Goal: Task Accomplishment & Management: Complete application form

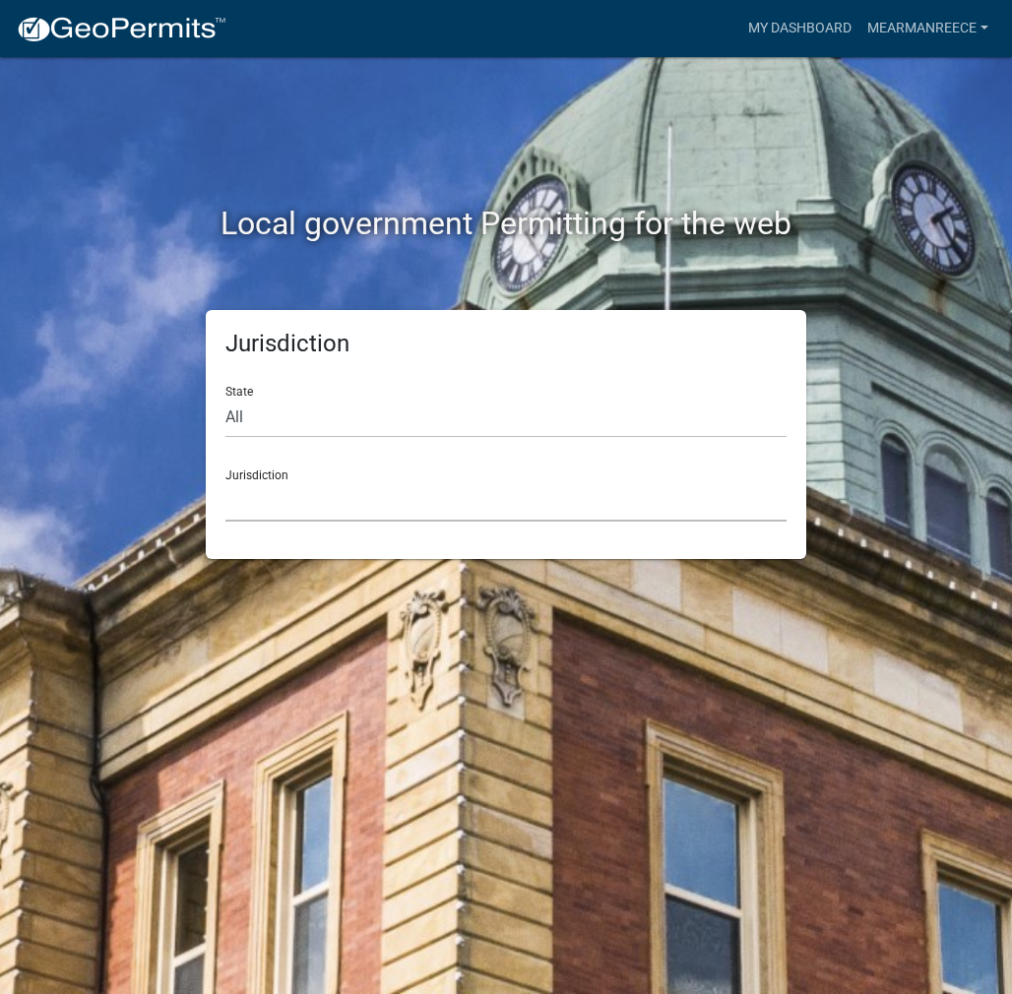
click at [282, 493] on select "[GEOGRAPHIC_DATA], [US_STATE] [GEOGRAPHIC_DATA], [US_STATE][PERSON_NAME][GEOGRA…" at bounding box center [505, 501] width 561 height 40
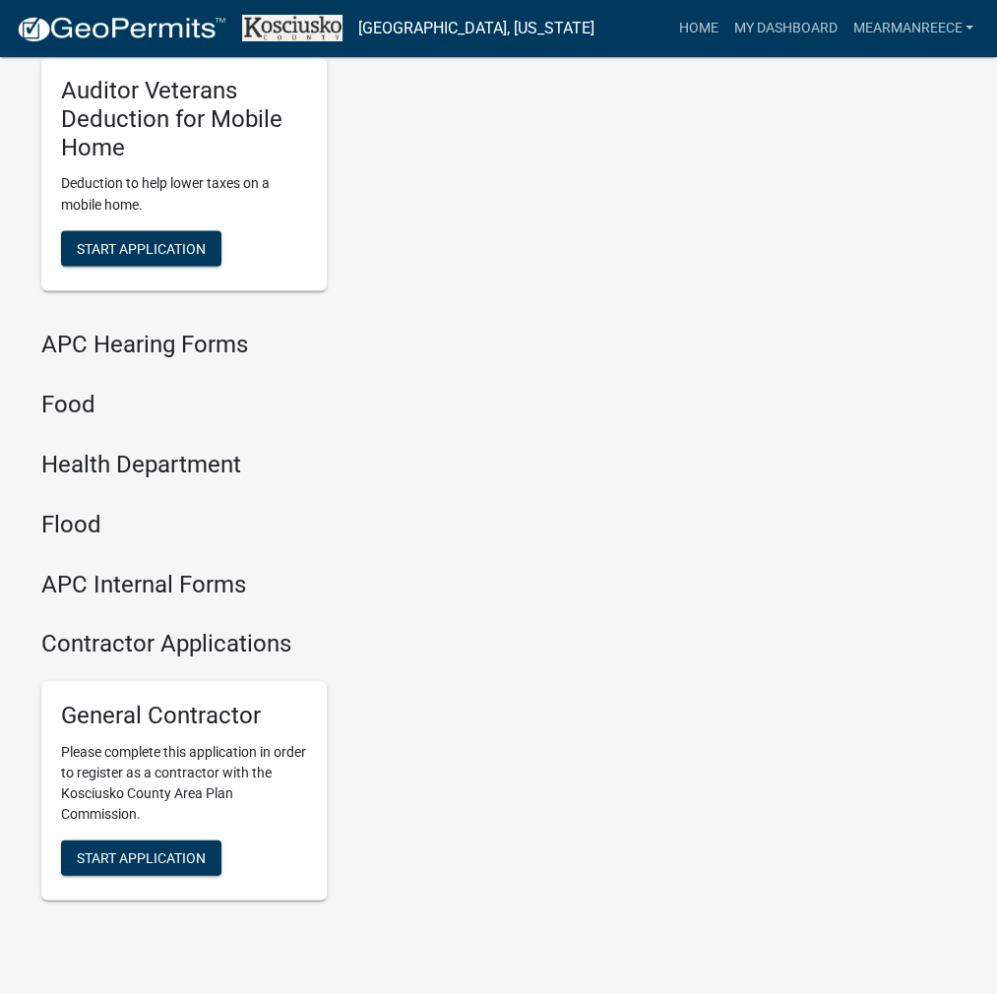
scroll to position [2395, 0]
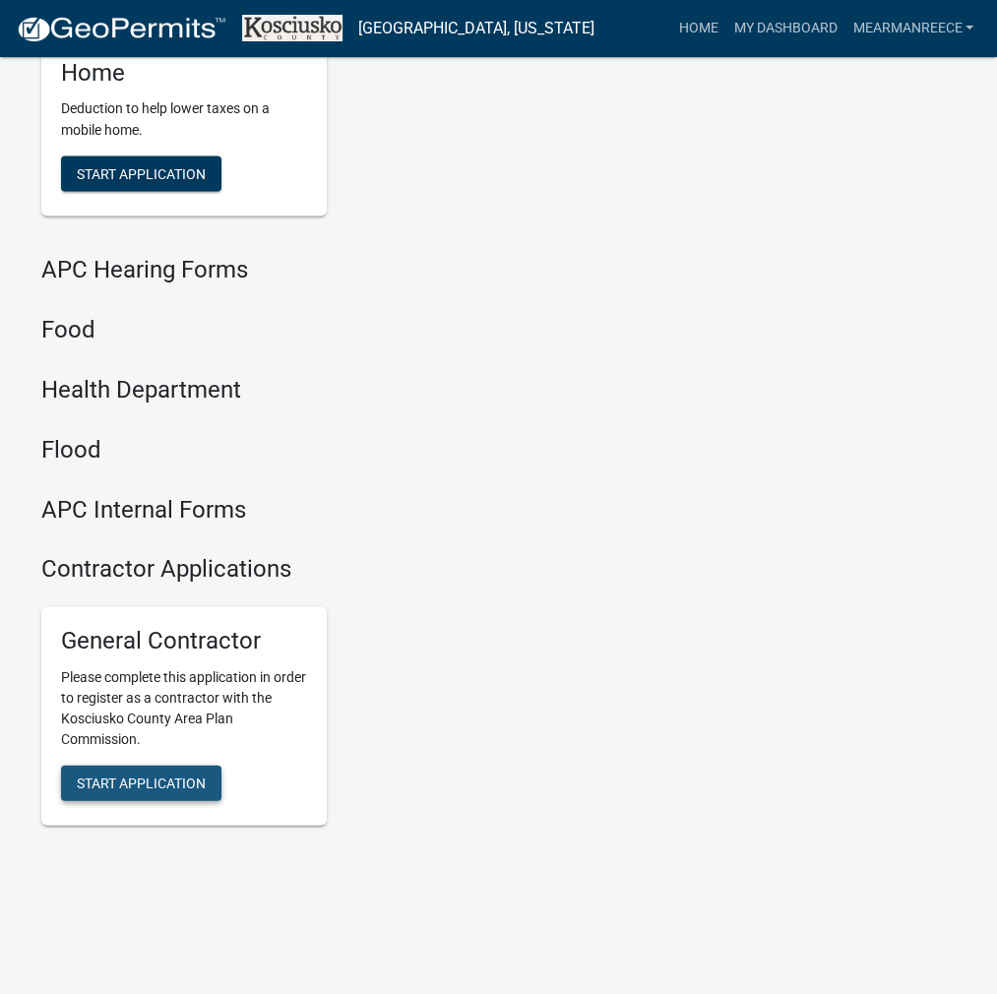
click at [162, 779] on span "Start Application" at bounding box center [141, 783] width 129 height 16
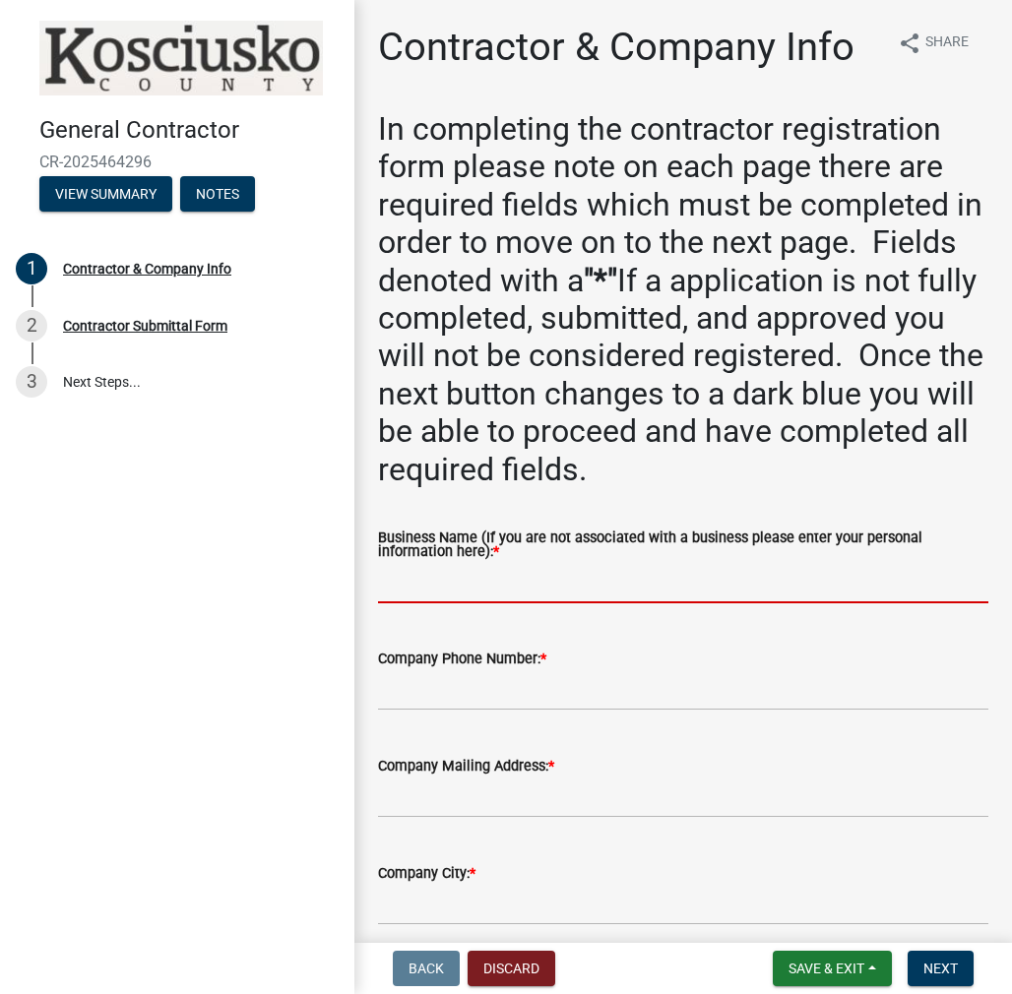
click at [424, 583] on input "Business Name (If you are not associated with a business please enter your pers…" at bounding box center [683, 583] width 610 height 40
paste input "MEARMANREECE"
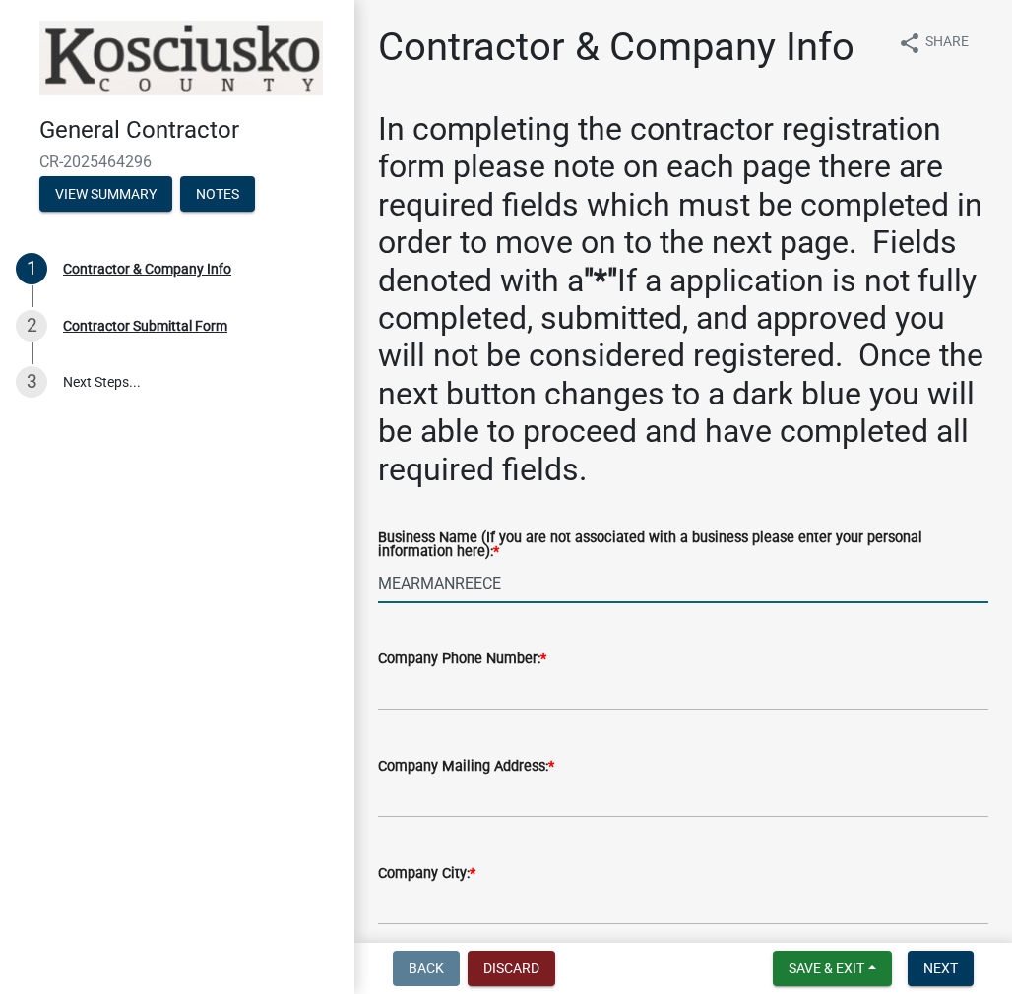
click at [456, 584] on input "MEARMANREECE" at bounding box center [683, 583] width 610 height 40
type input "[PERSON_NAME]"
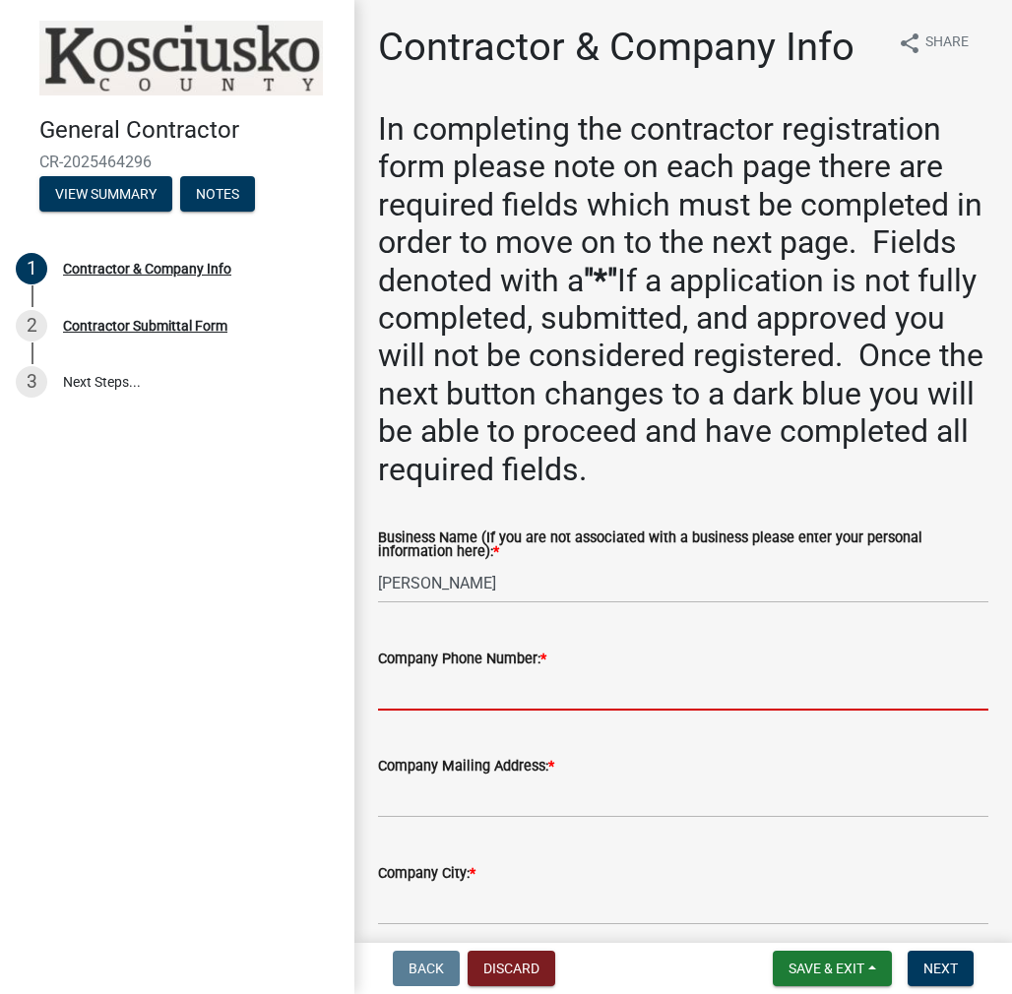
click at [425, 690] on input "Company Phone Number: *" at bounding box center [683, 691] width 610 height 40
paste input "[PHONE_NUMBER]"
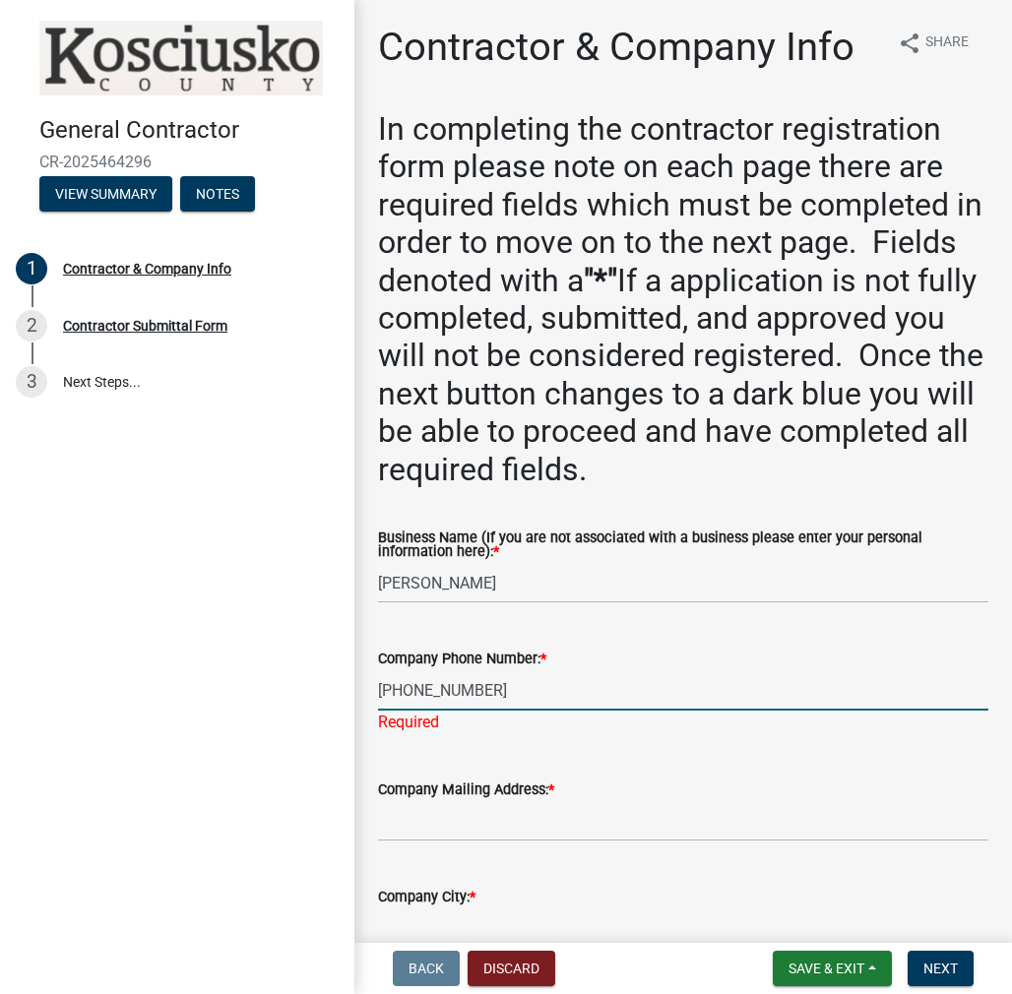
click at [418, 697] on input "[PHONE_NUMBER]" at bounding box center [683, 691] width 610 height 40
type input "[PHONE_NUMBER]"
click at [453, 816] on input "Company Mailing Address: *" at bounding box center [683, 821] width 610 height 40
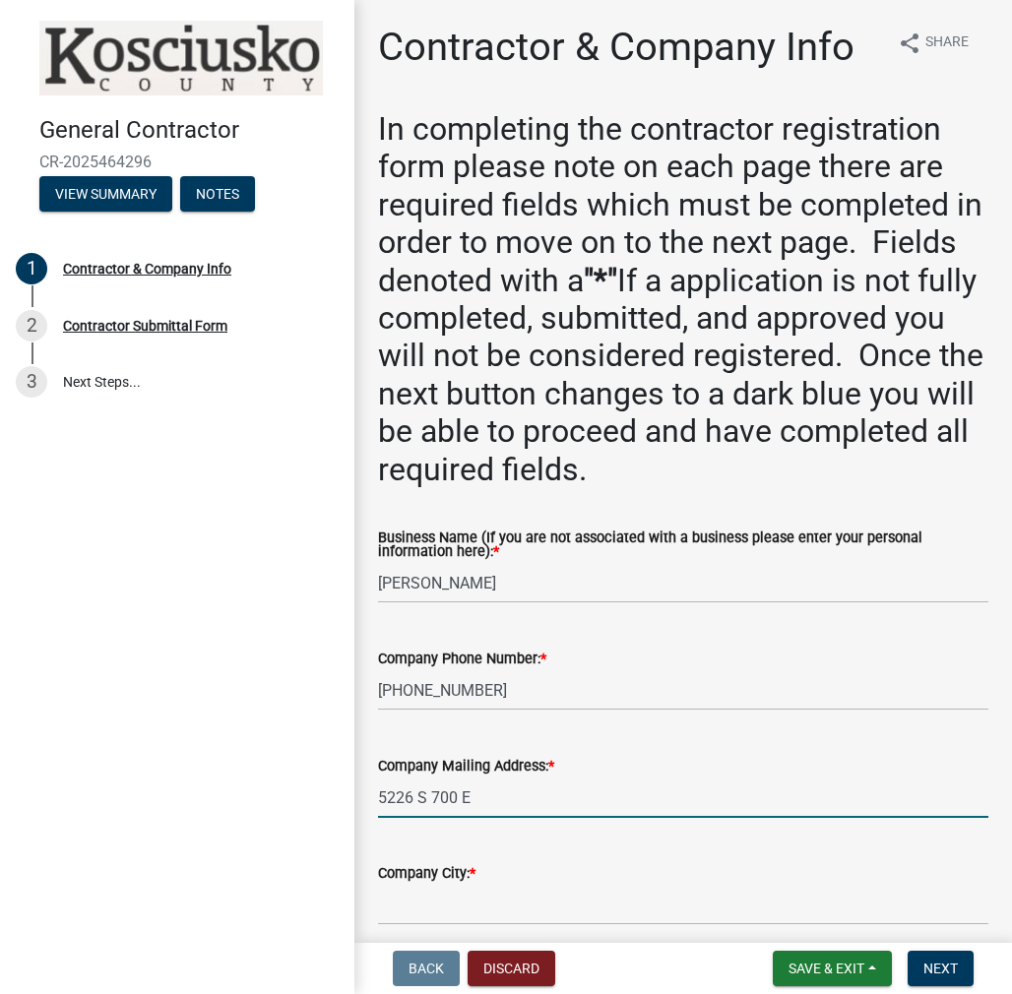
type input "5226 S 700 E"
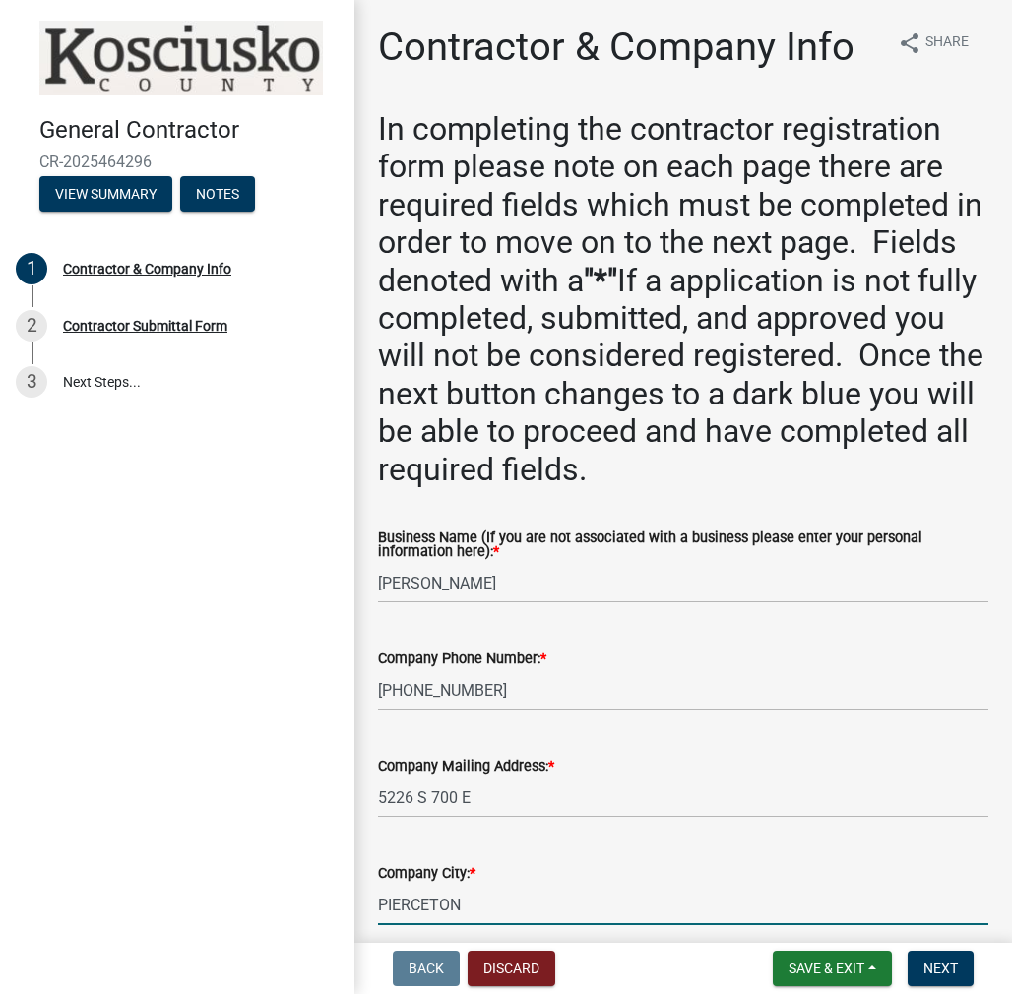
type input "PIERCETON"
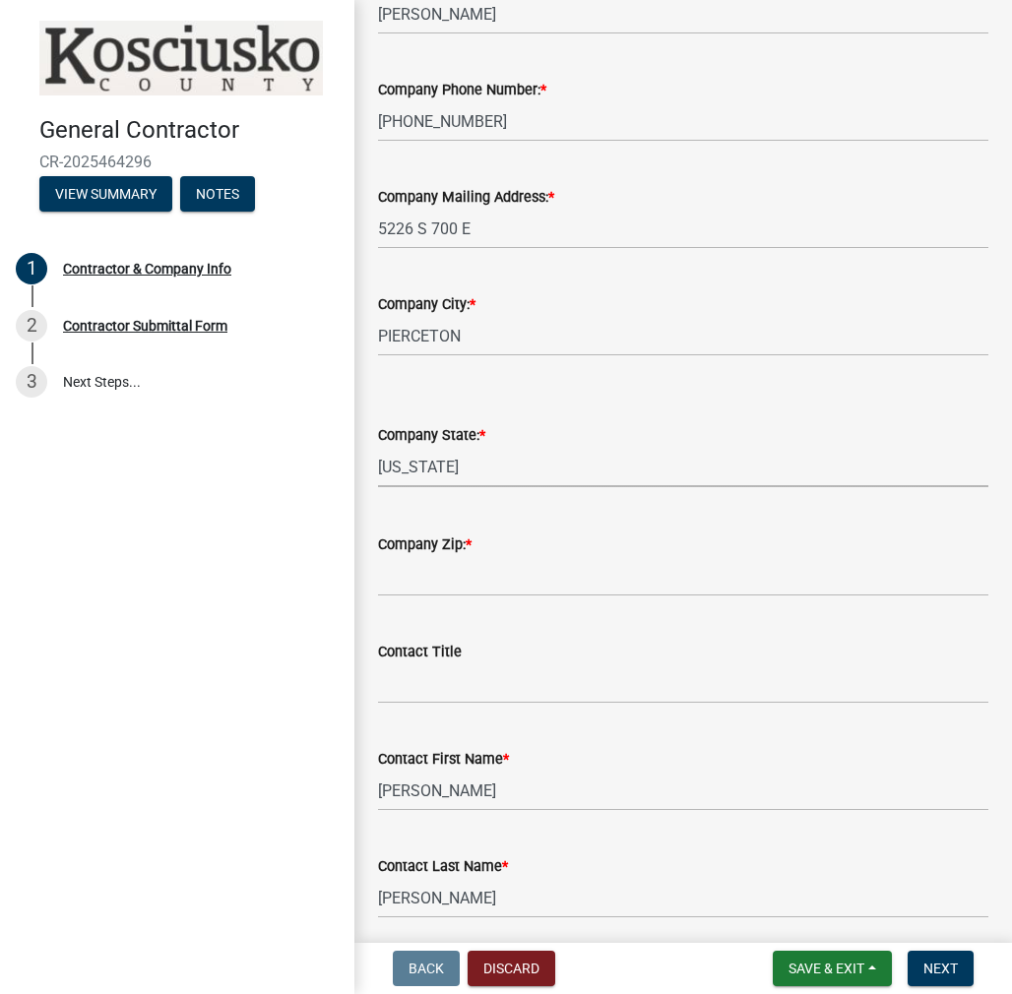
select select "IN"
type input "46562"
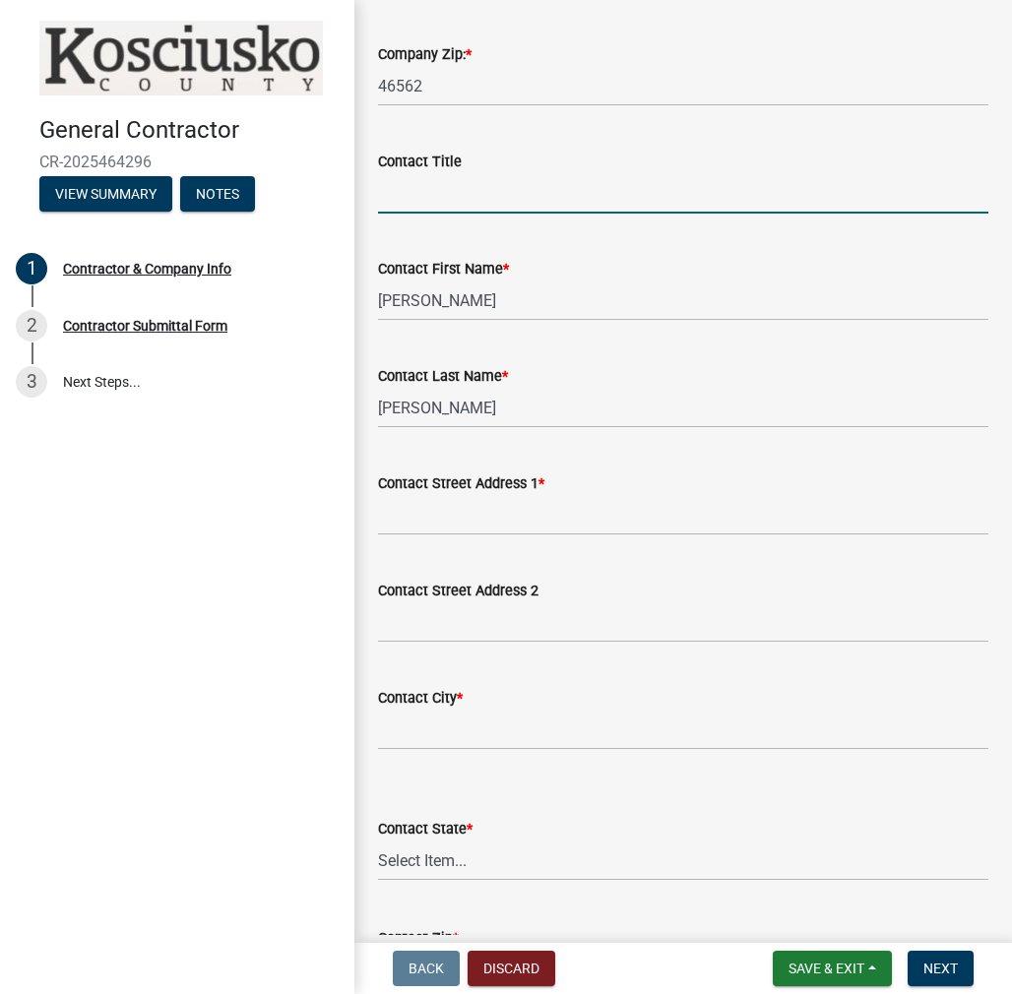
scroll to position [1160, 0]
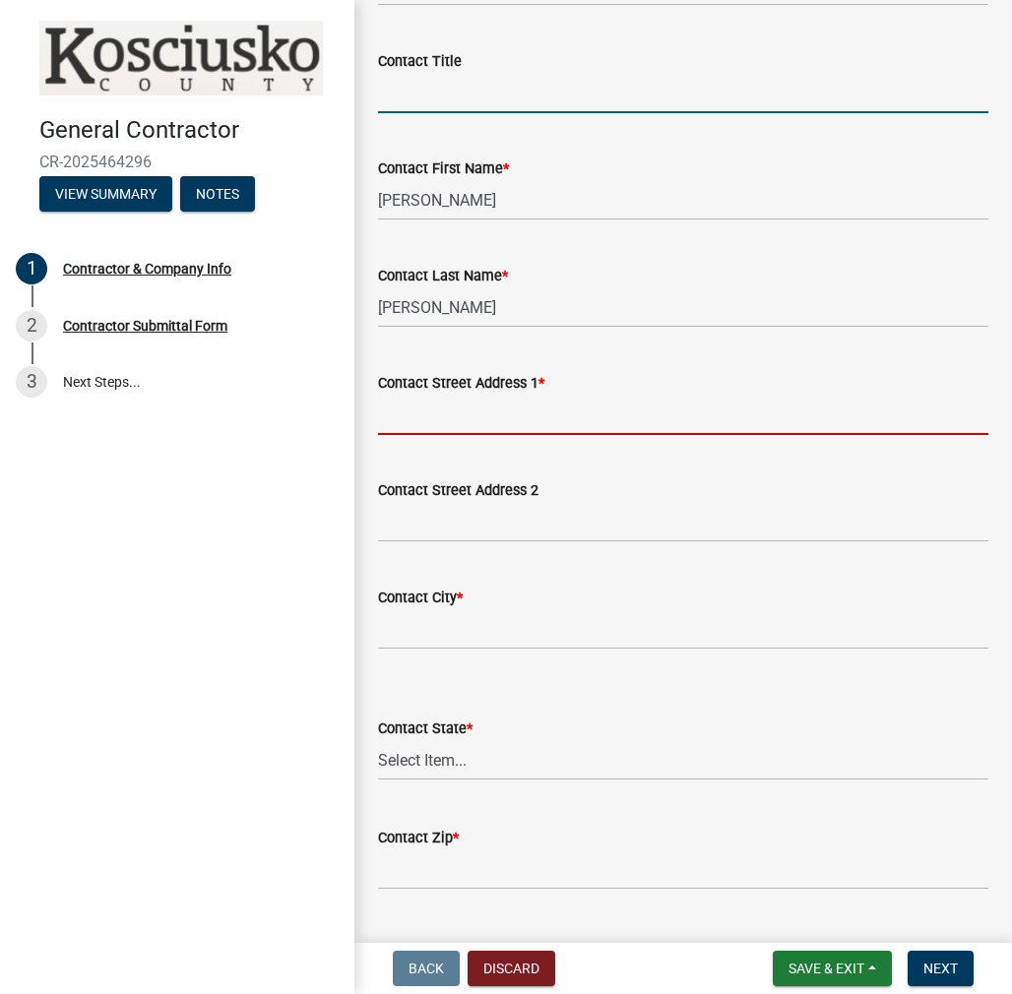
click at [464, 417] on input "Contact Street Address 1 *" at bounding box center [683, 415] width 610 height 40
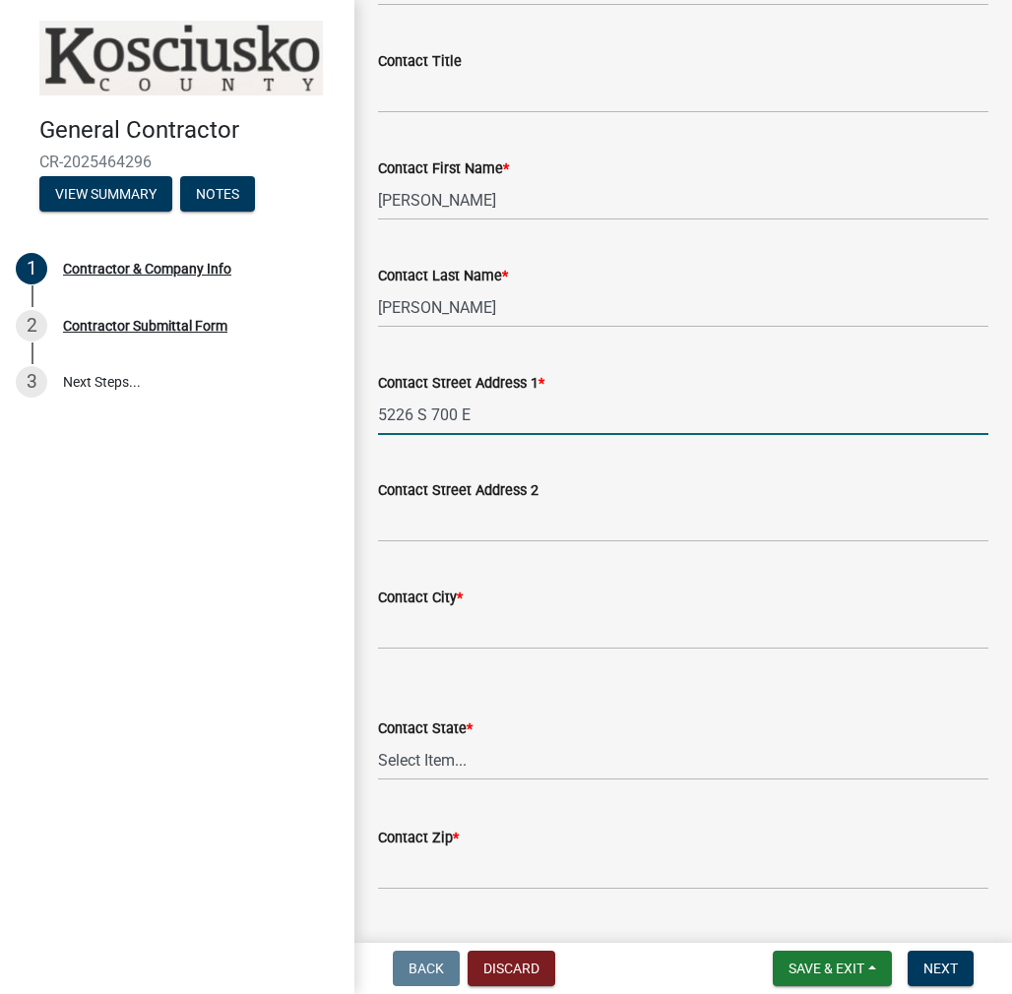
type input "5226 S 700 E"
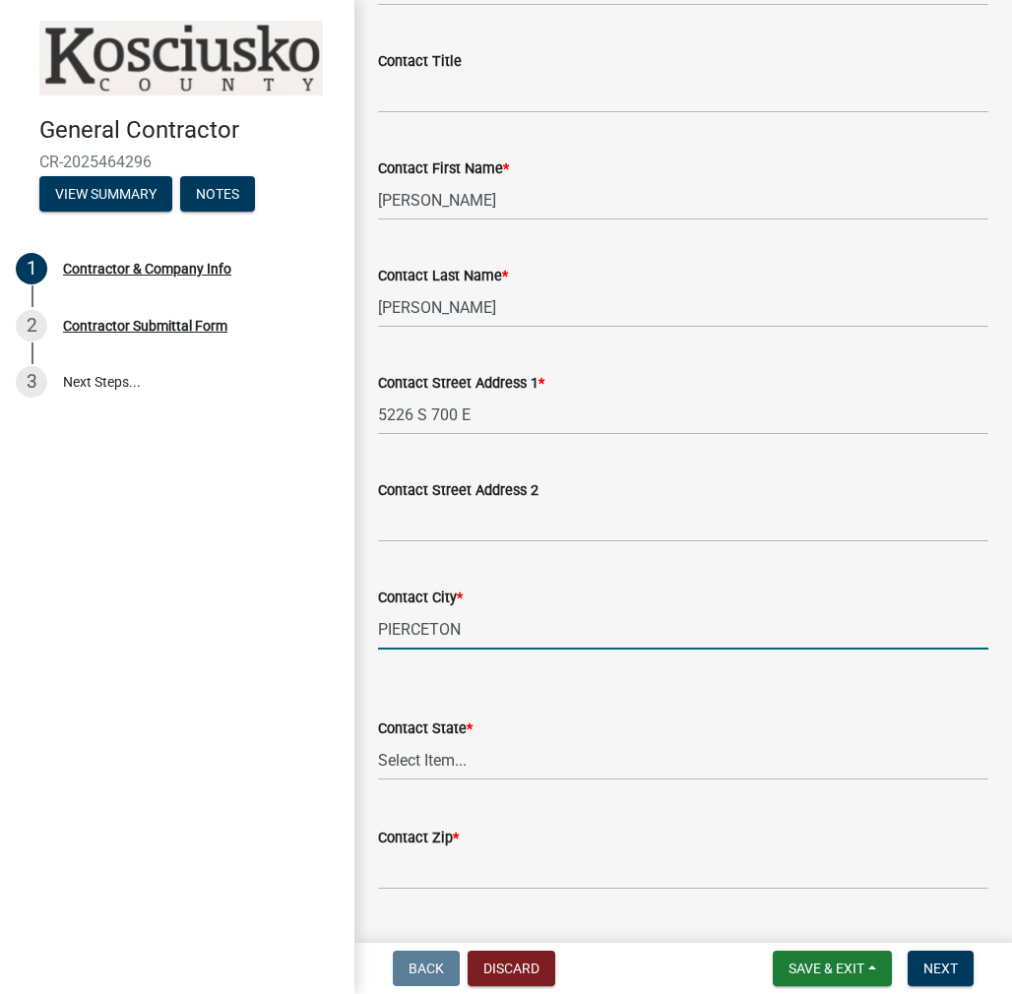
type input "PIERCETON"
select select "IN"
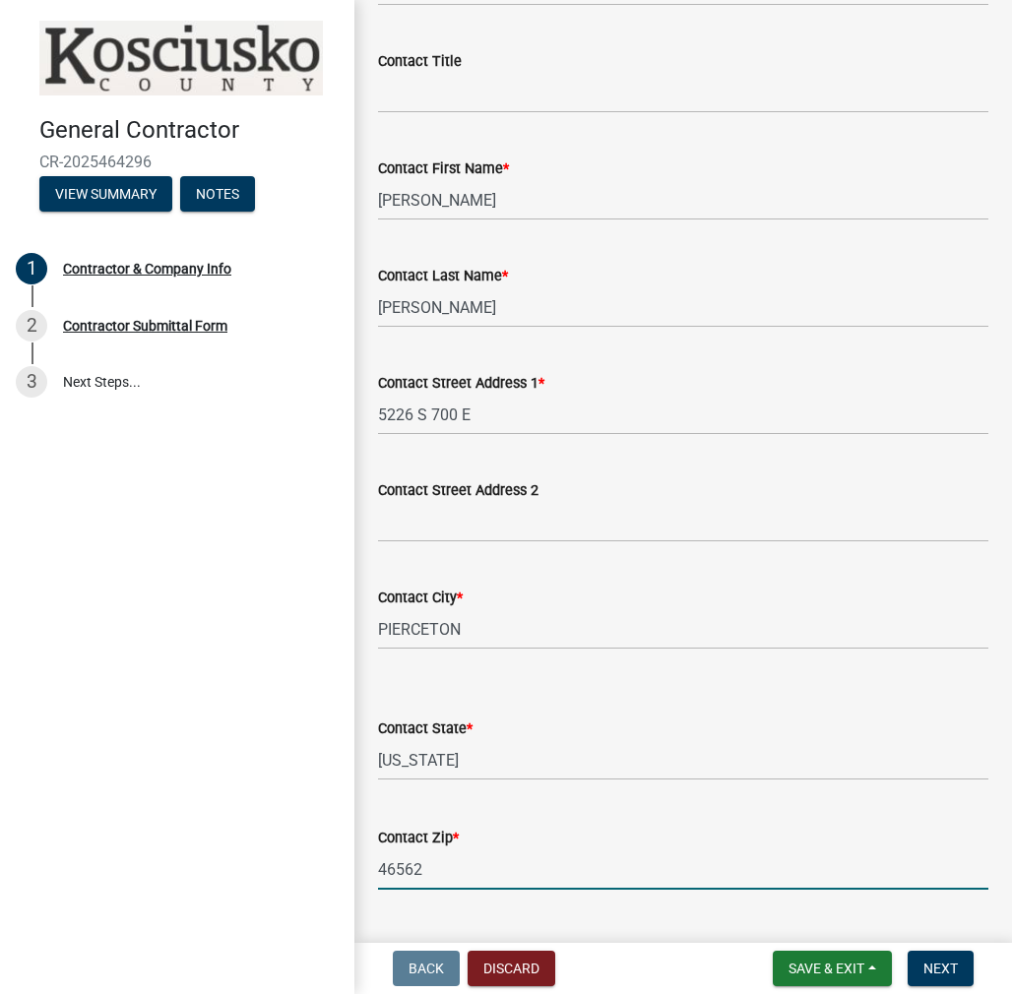
type input "46562"
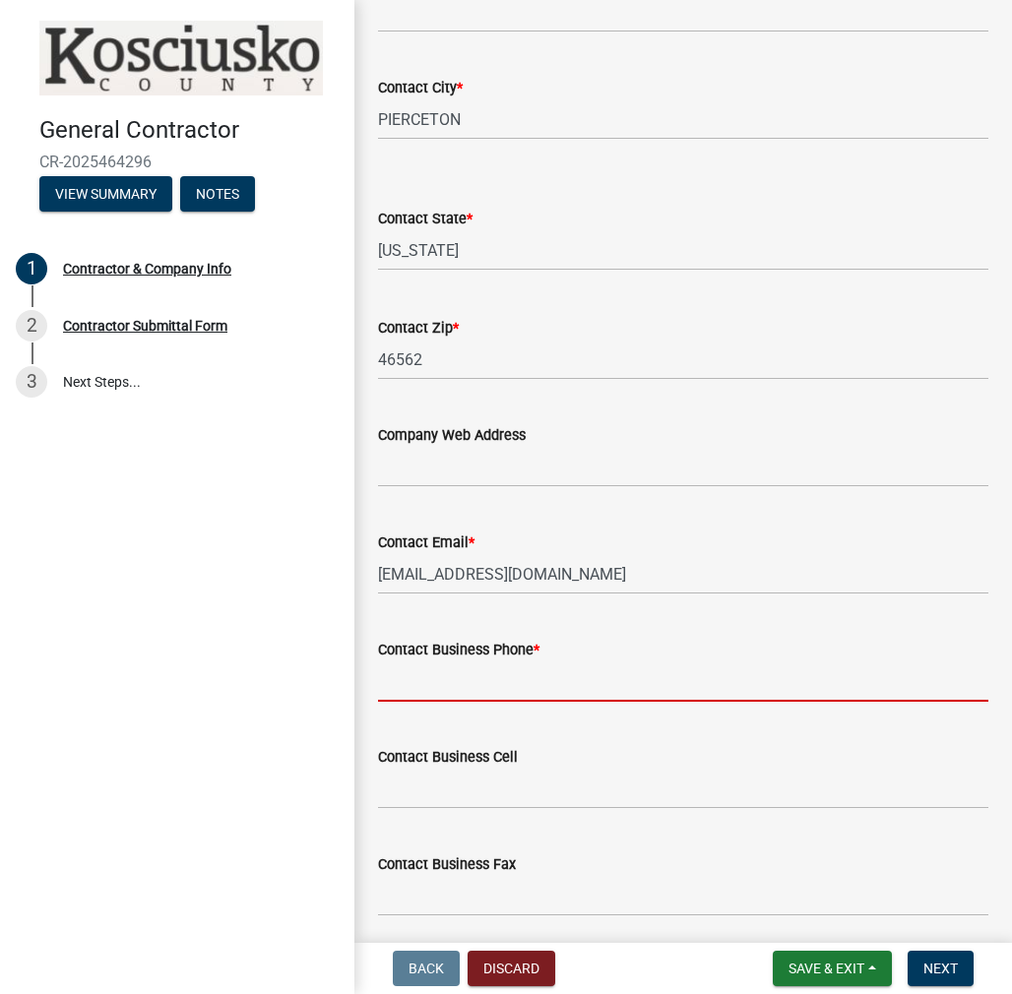
click at [441, 682] on input "Contact Business Phone *" at bounding box center [683, 682] width 610 height 40
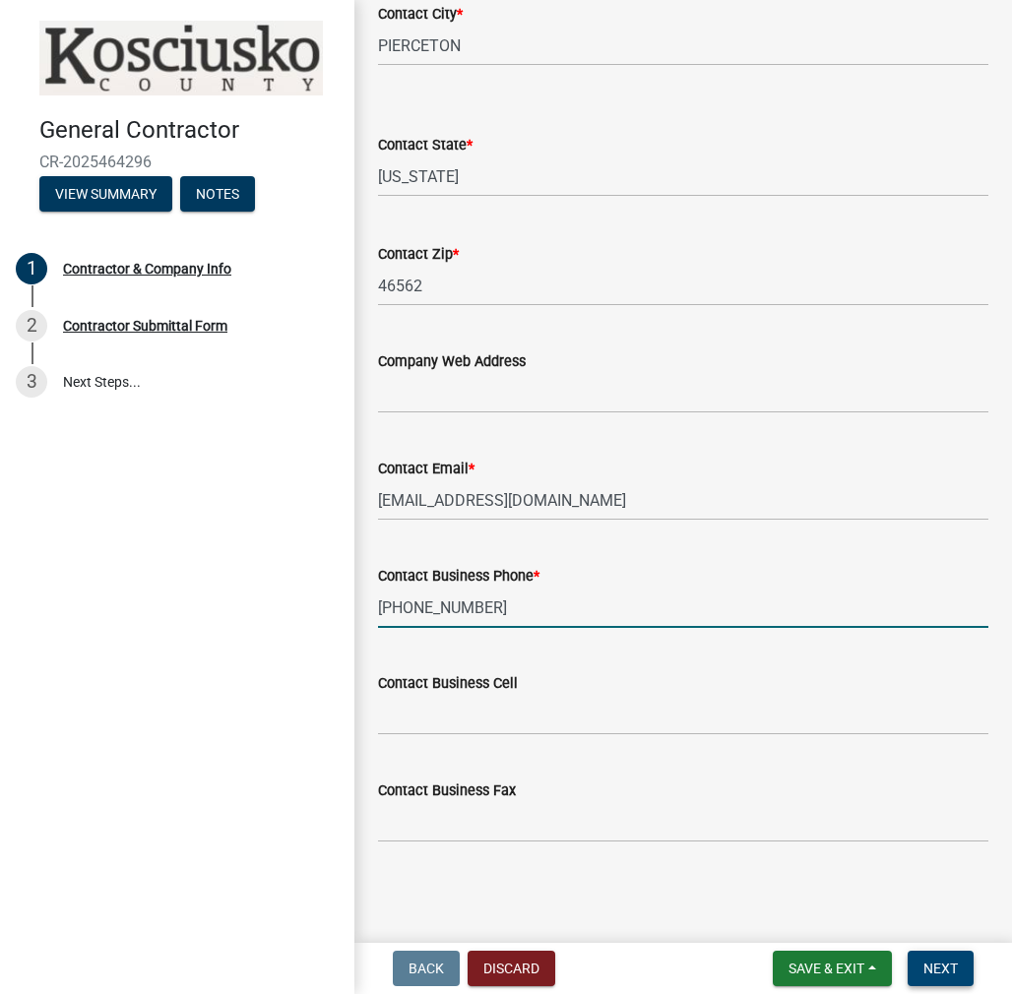
type input "[PHONE_NUMBER]"
click at [933, 969] on span "Next" at bounding box center [941, 969] width 34 height 16
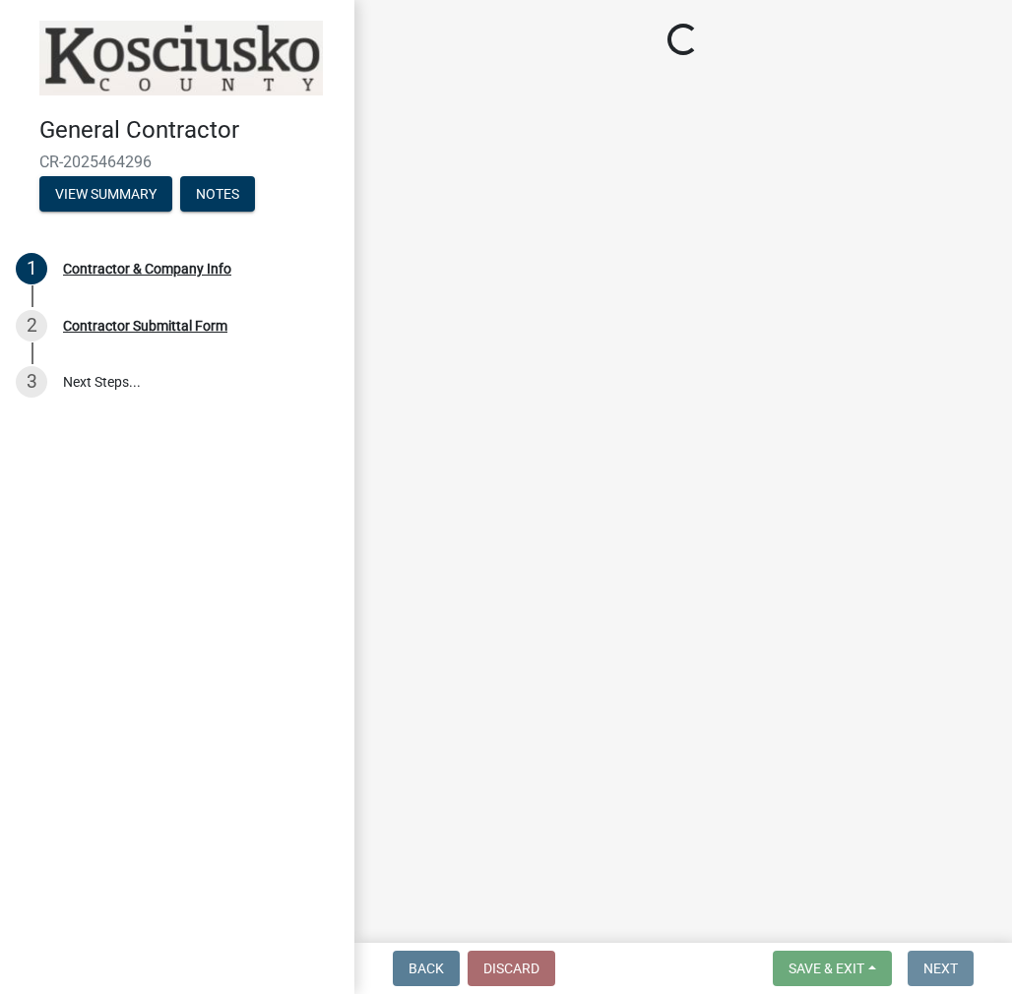
scroll to position [0, 0]
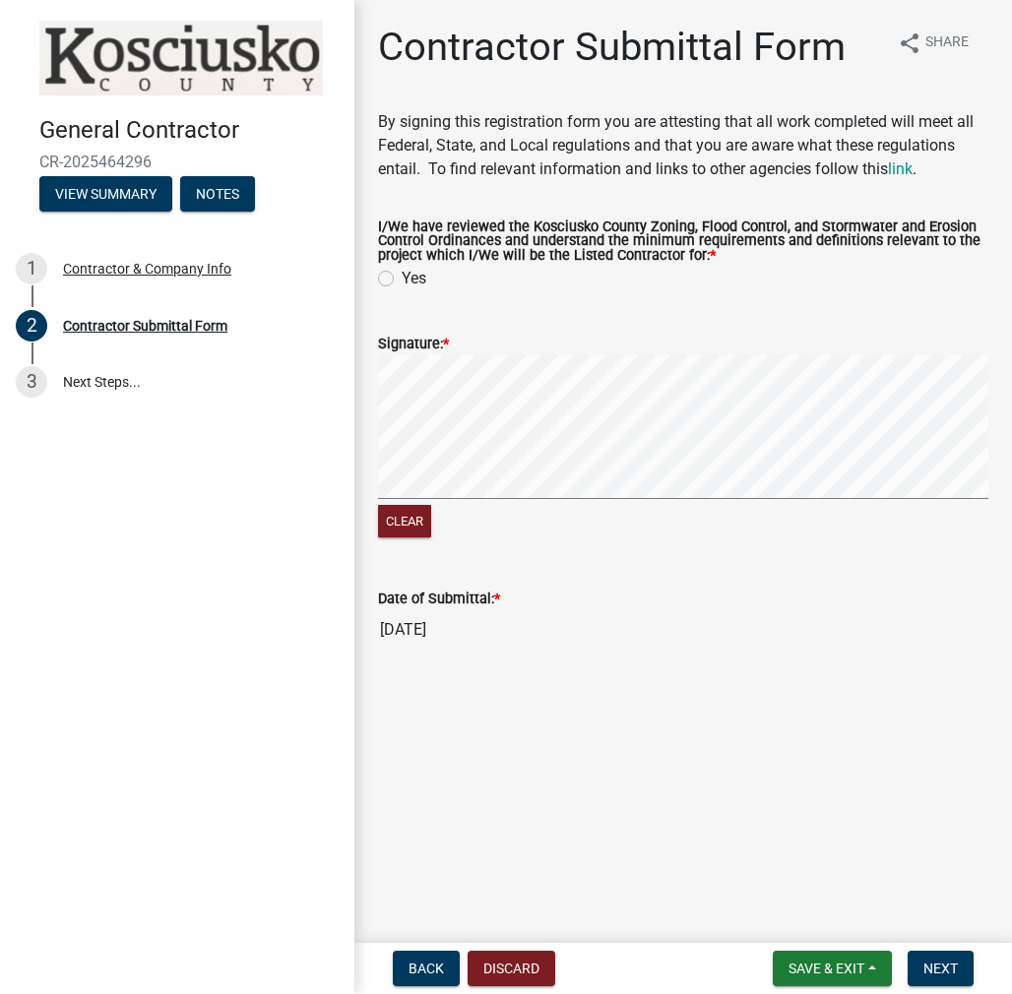
click at [402, 285] on label "Yes" at bounding box center [414, 279] width 25 height 24
click at [402, 280] on input "Yes" at bounding box center [408, 273] width 13 height 13
radio input "true"
click at [932, 974] on span "Next" at bounding box center [941, 969] width 34 height 16
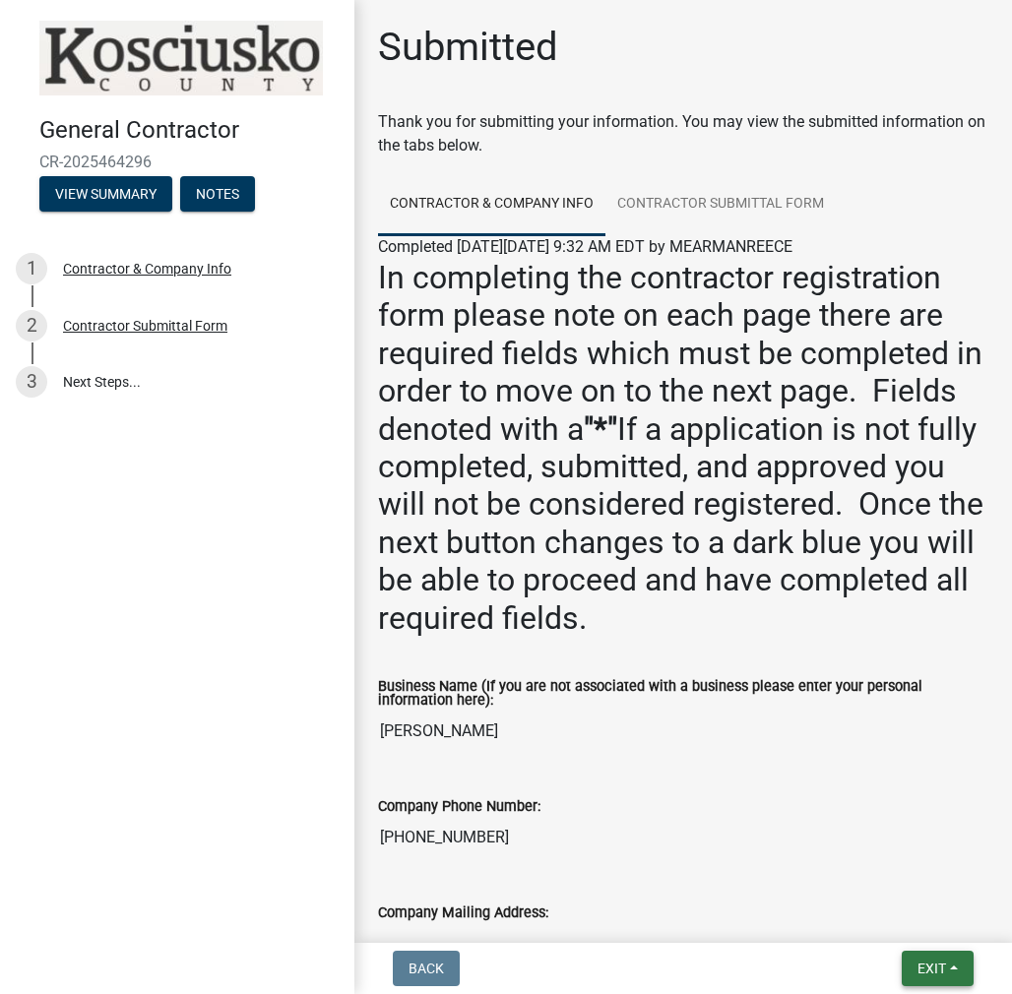
click at [924, 956] on button "Exit" at bounding box center [938, 968] width 72 height 35
click at [906, 907] on button "Save & Exit" at bounding box center [896, 917] width 158 height 47
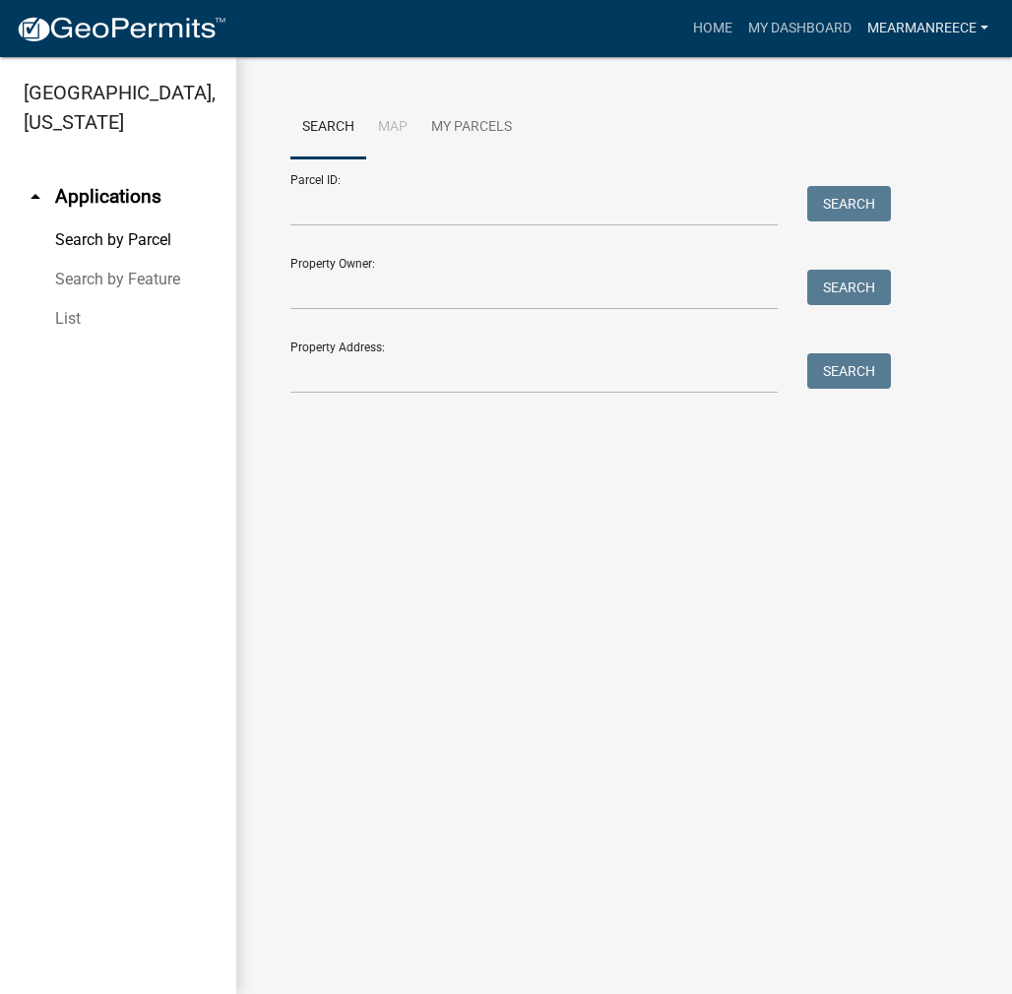
click at [899, 40] on link "MEARMANREECE" at bounding box center [928, 28] width 137 height 37
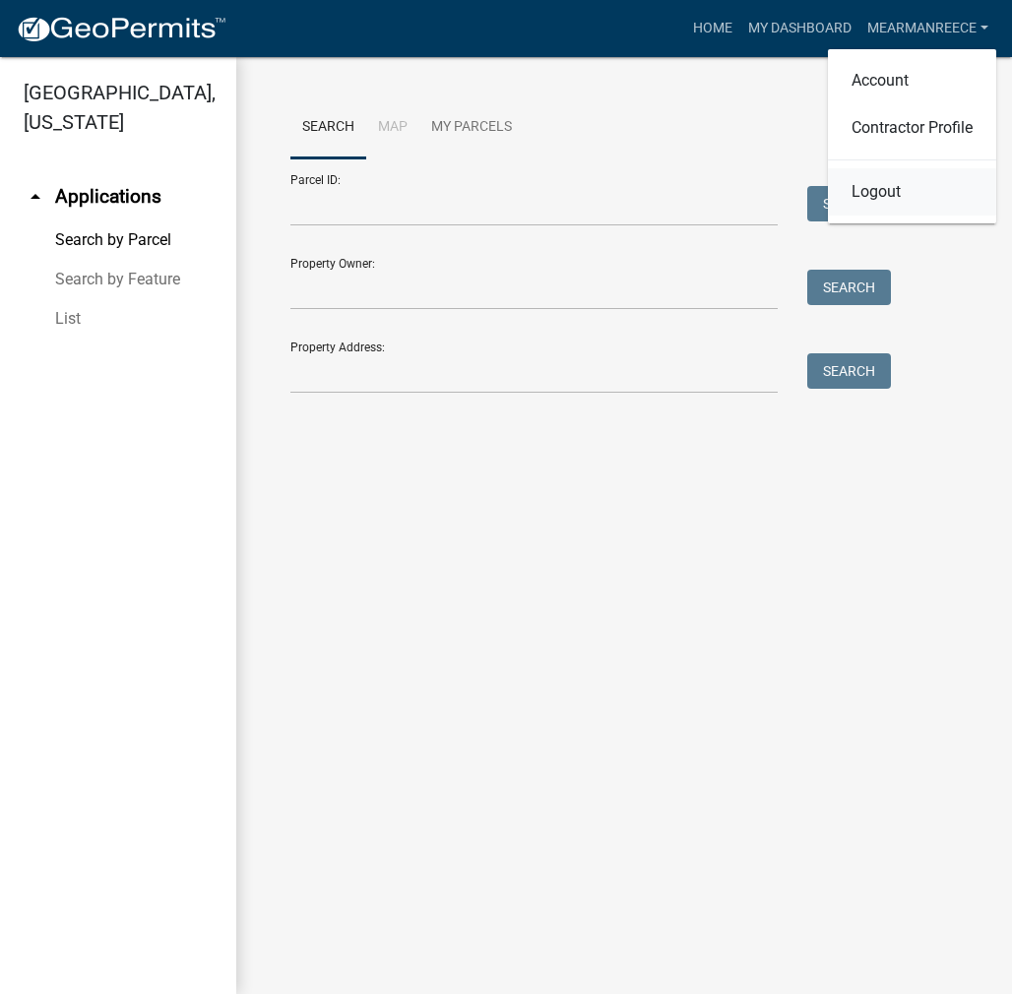
click at [859, 189] on link "Logout" at bounding box center [912, 191] width 168 height 47
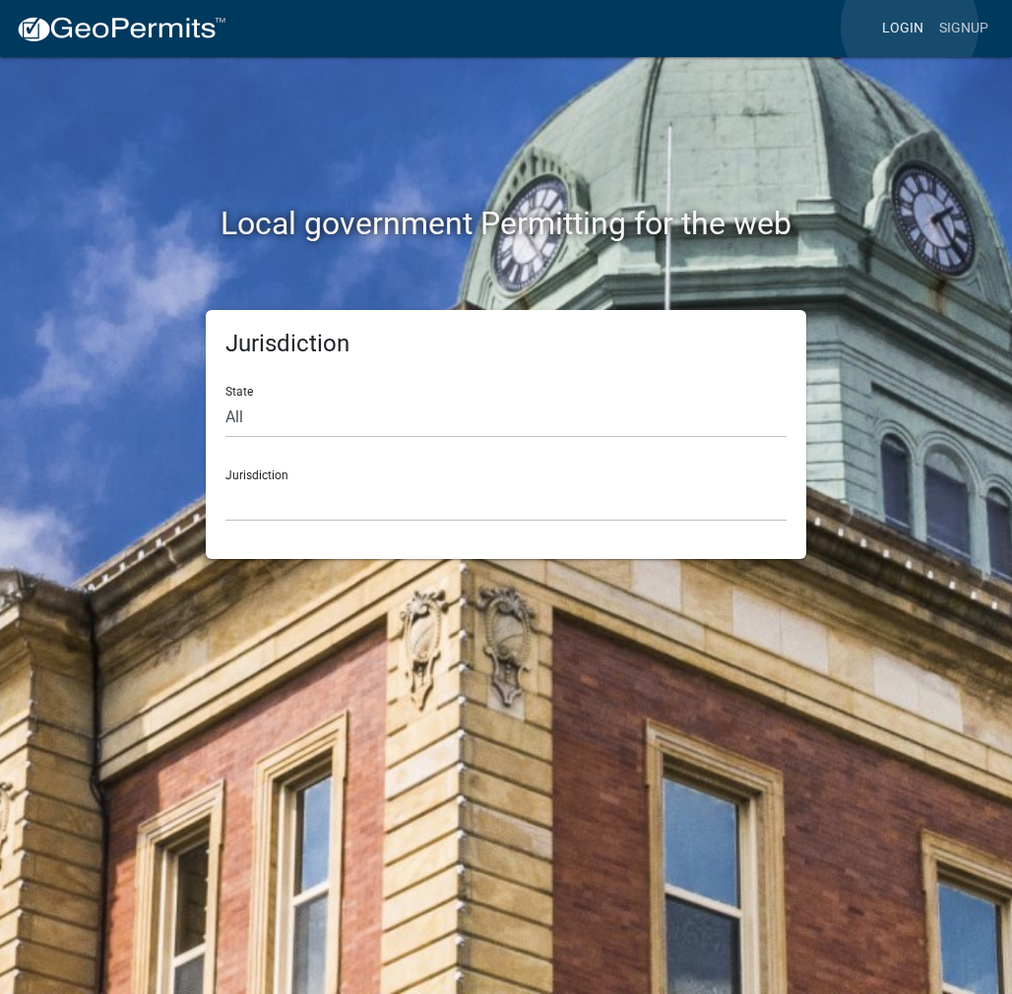
click at [910, 27] on link "Login" at bounding box center [902, 28] width 57 height 37
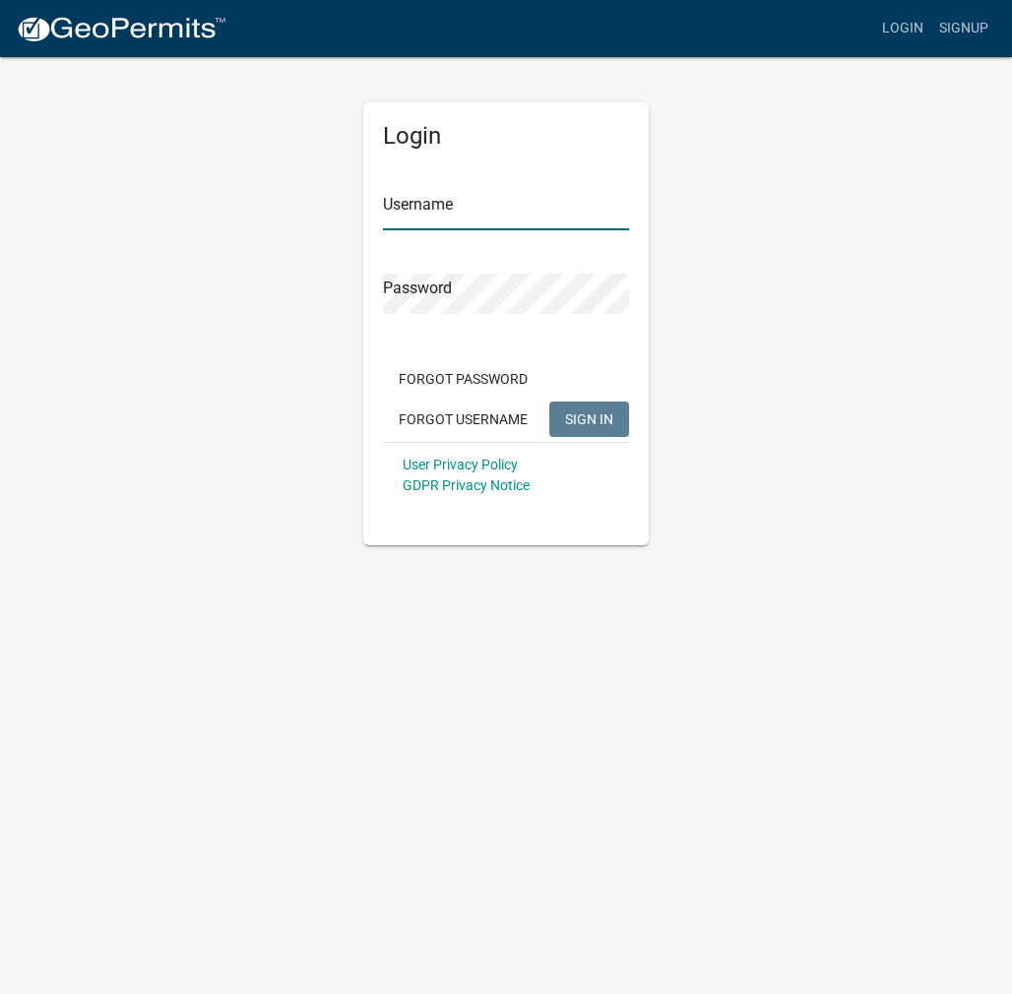
click at [454, 202] on input "Username" at bounding box center [506, 210] width 246 height 40
type input "kosplanning"
click at [549, 402] on button "SIGN IN" at bounding box center [589, 419] width 80 height 35
